Goal: Information Seeking & Learning: Learn about a topic

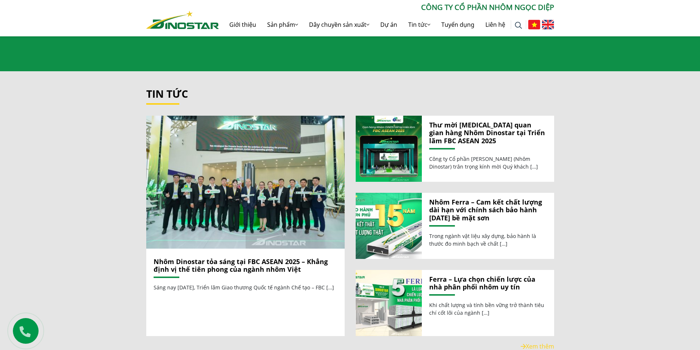
scroll to position [804, 0]
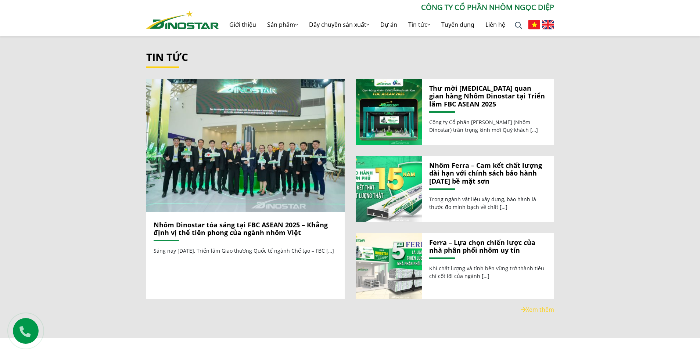
click at [231, 224] on link "Nhôm Dinostar tỏa sáng tại FBC ASEAN 2025 – Khẳng định vị thế tiên phong của ng…" at bounding box center [241, 229] width 174 height 17
click at [235, 221] on link "Nhôm Dinostar tỏa sáng tại FBC ASEAN 2025 – Khẳng định vị thế tiên phong của ng…" at bounding box center [241, 229] width 174 height 17
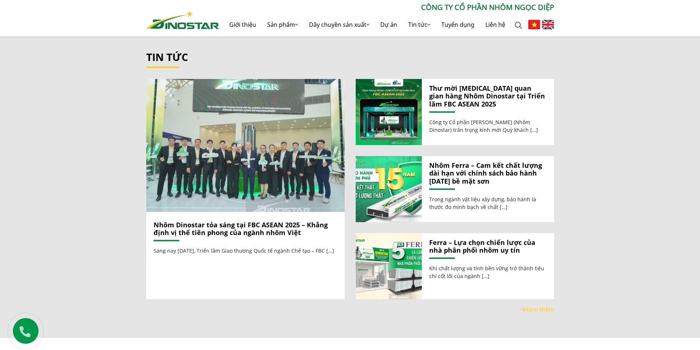
click at [250, 183] on img at bounding box center [245, 145] width 212 height 142
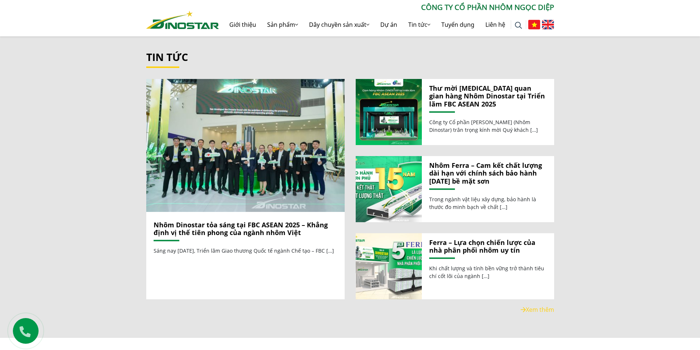
click at [247, 221] on link "Nhôm Dinostar tỏa sáng tại FBC ASEAN 2025 – Khẳng định vị thế tiên phong của ng…" at bounding box center [241, 229] width 174 height 17
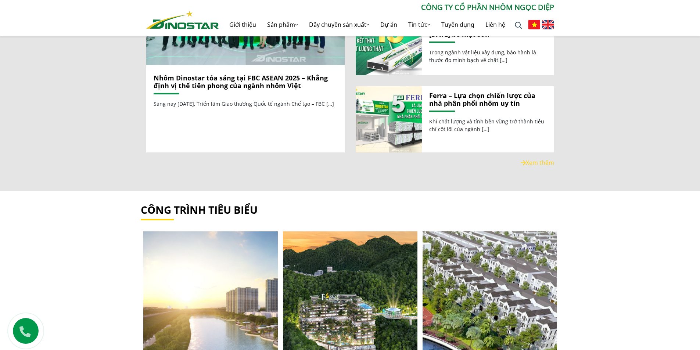
click at [207, 77] on link "Nhôm Dinostar tỏa sáng tại FBC ASEAN 2025 – Khẳng định vị thế tiên phong của ng…" at bounding box center [241, 82] width 174 height 17
click at [266, 78] on link "Nhôm Dinostar tỏa sáng tại FBC ASEAN 2025 – Khẳng định vị thế tiên phong của ng…" at bounding box center [241, 82] width 174 height 17
click at [267, 74] on link "Nhôm Dinostar tỏa sáng tại FBC ASEAN 2025 – Khẳng định vị thế tiên phong của ng…" at bounding box center [241, 82] width 174 height 17
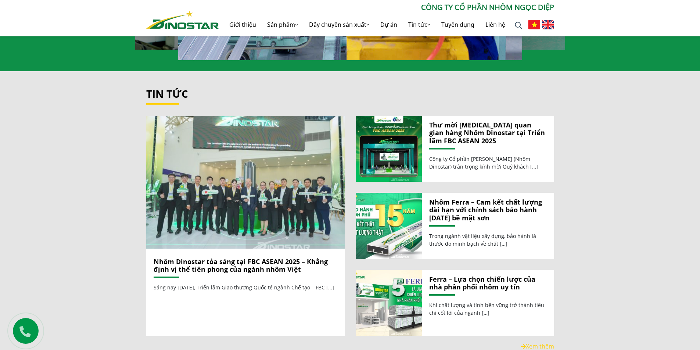
click at [275, 222] on img at bounding box center [245, 182] width 212 height 142
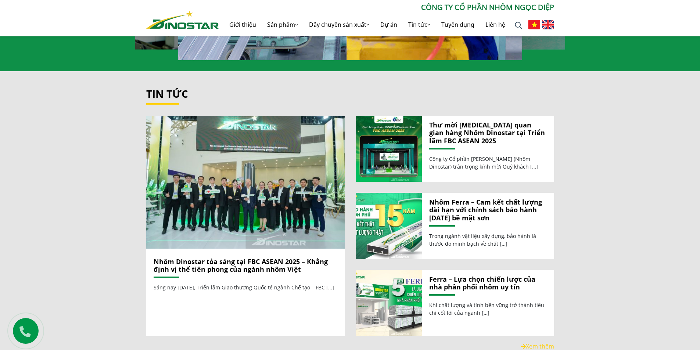
click at [265, 257] on link "Nhôm Dinostar tỏa sáng tại FBC ASEAN 2025 – Khẳng định vị thế tiên phong của ng…" at bounding box center [241, 265] width 174 height 17
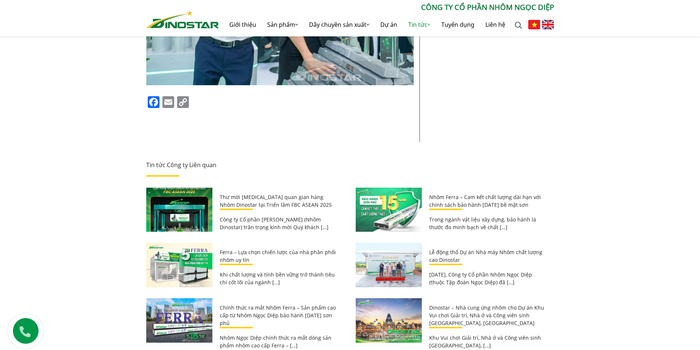
scroll to position [3926, 0]
